Goal: Information Seeking & Learning: Understand process/instructions

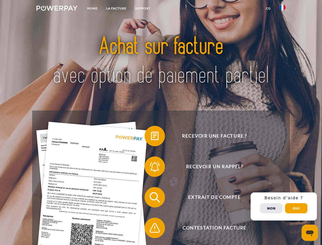
click at [57, 9] on img at bounding box center [56, 8] width 41 height 5
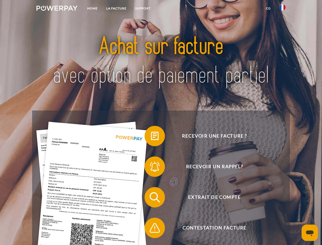
click at [283, 9] on img at bounding box center [283, 7] width 6 height 6
click at [268, 8] on link "CG" at bounding box center [269, 8] width 14 height 9
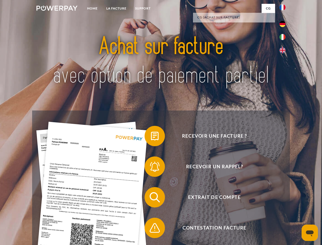
click at [151, 137] on span at bounding box center [147, 136] width 26 height 26
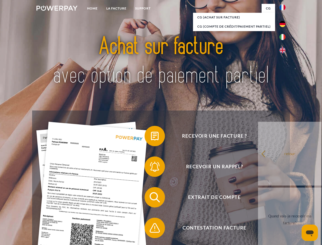
click at [258, 168] on link "retour" at bounding box center [290, 154] width 64 height 64
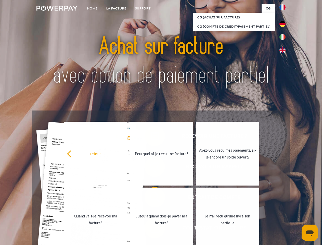
click at [127, 198] on link "Quand vais-je recevoir ma facture?" at bounding box center [96, 219] width 64 height 64
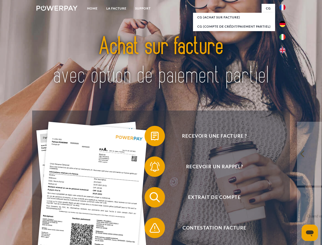
click at [151, 229] on span at bounding box center [147, 228] width 26 height 26
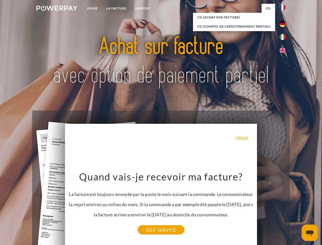
click at [284, 206] on div "Recevoir une facture ? Recevoir un rappel? Extrait de compte retour" at bounding box center [161, 212] width 258 height 204
click at [271, 207] on span "Extrait de compte" at bounding box center [214, 197] width 125 height 20
click at [296, 208] on header "Home LA FACTURE Support" at bounding box center [161, 176] width 322 height 352
